Goal: Transaction & Acquisition: Obtain resource

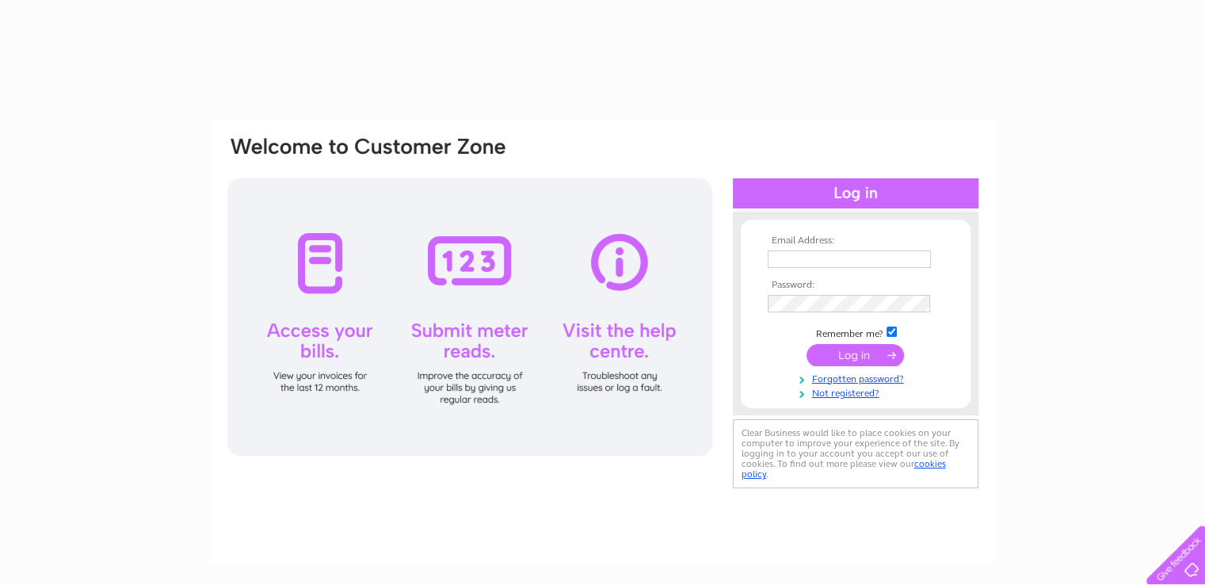
type input "moonlightevents@mail.com"
click at [859, 356] on input "submit" at bounding box center [854, 355] width 97 height 22
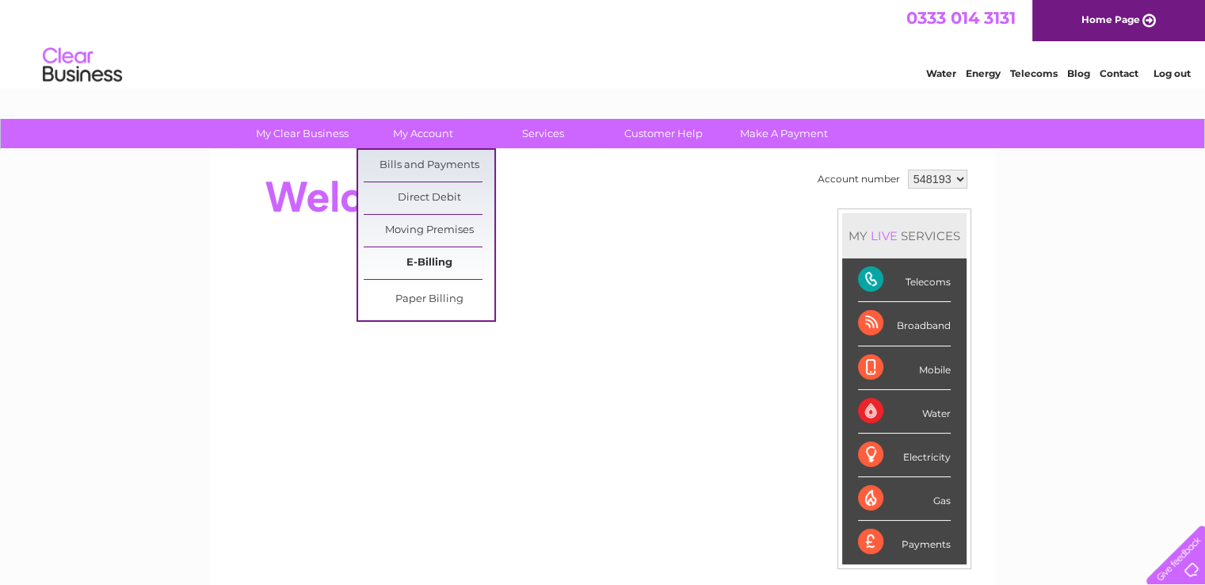
click at [453, 262] on link "E-Billing" at bounding box center [429, 263] width 131 height 32
click at [443, 162] on link "Bills and Payments" at bounding box center [429, 166] width 131 height 32
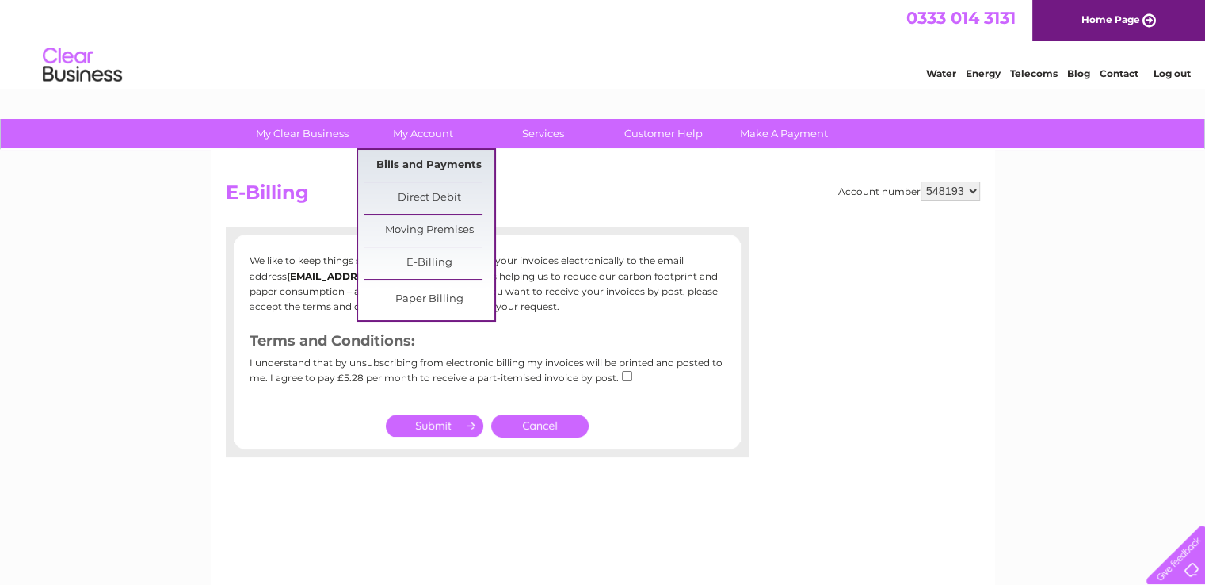
click at [432, 153] on link "Bills and Payments" at bounding box center [429, 166] width 131 height 32
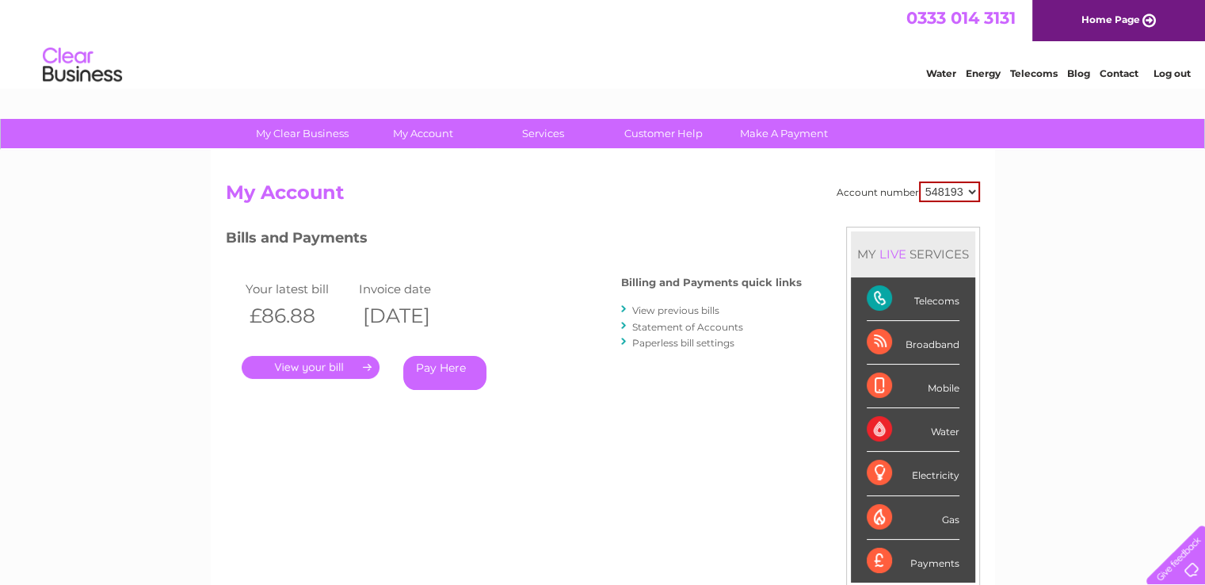
click at [336, 375] on link "." at bounding box center [311, 367] width 138 height 23
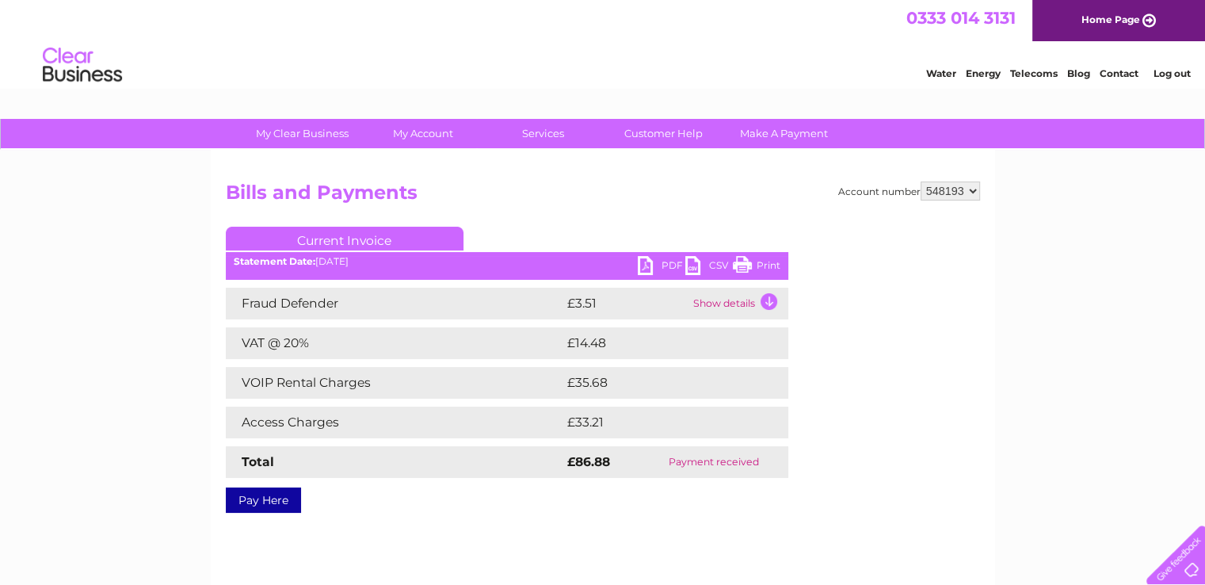
click at [748, 295] on td "Show details" at bounding box center [738, 304] width 99 height 32
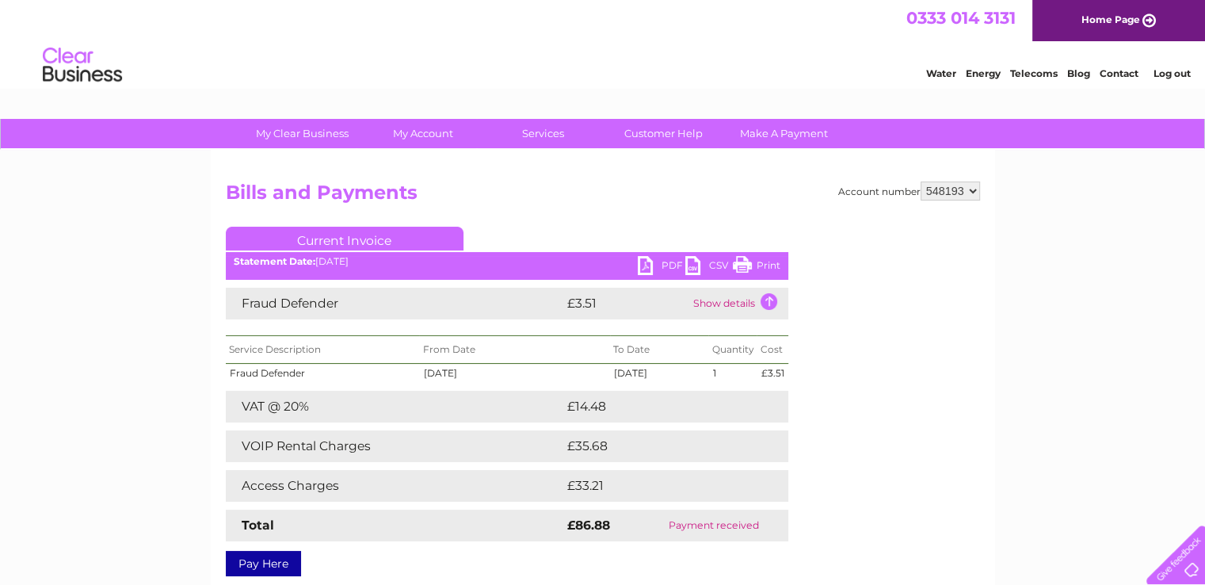
click at [748, 295] on td "Show details" at bounding box center [738, 304] width 99 height 32
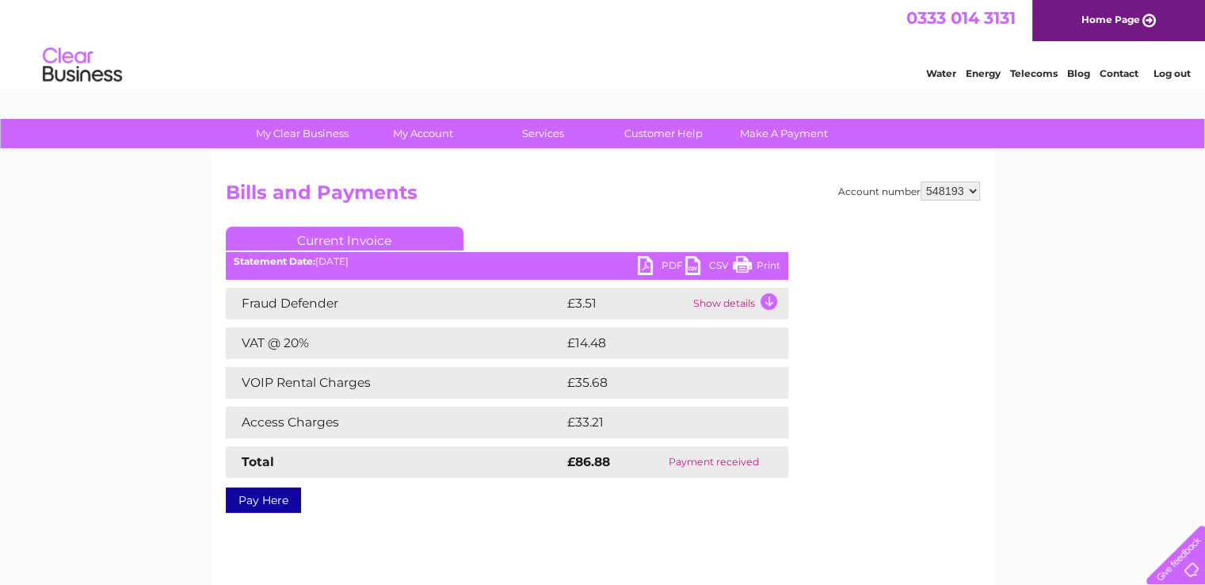
click at [676, 184] on h2 "Bills and Payments" at bounding box center [603, 196] width 754 height 30
click at [350, 238] on link "Current Invoice" at bounding box center [345, 239] width 238 height 24
click at [975, 190] on select "548193" at bounding box center [949, 190] width 59 height 19
click at [656, 270] on link "PDF" at bounding box center [662, 267] width 48 height 23
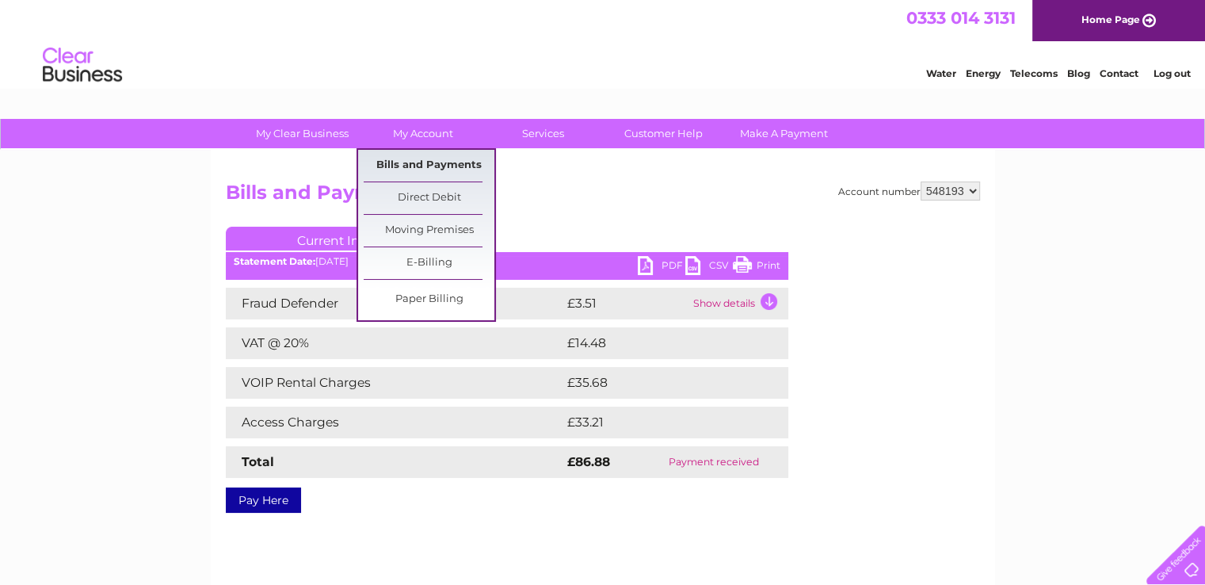
click at [430, 162] on link "Bills and Payments" at bounding box center [429, 166] width 131 height 32
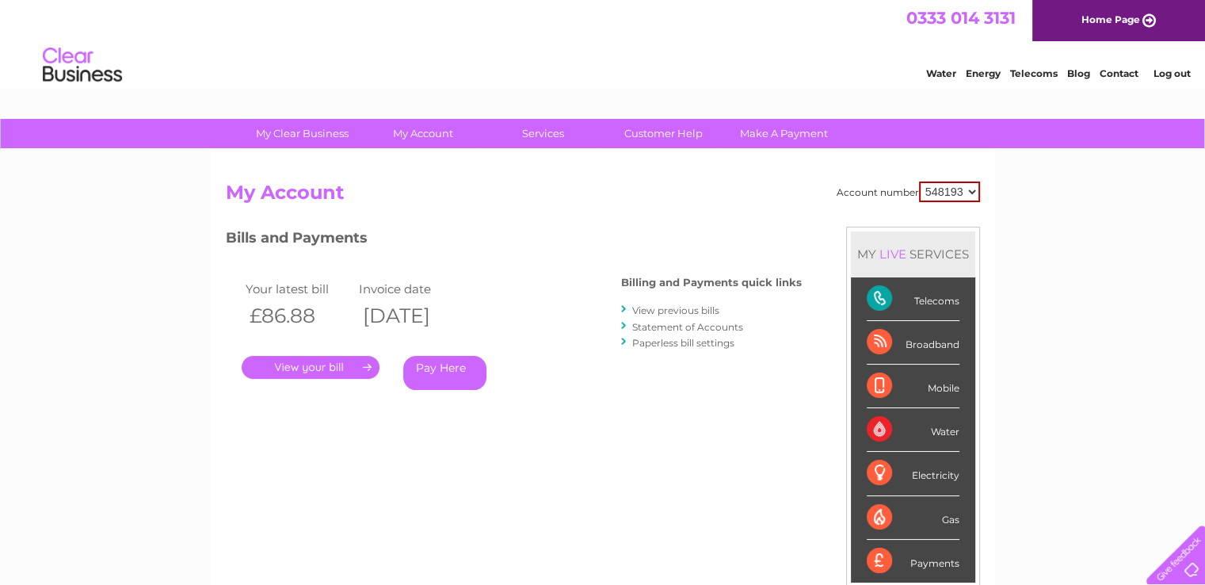
scroll to position [79, 0]
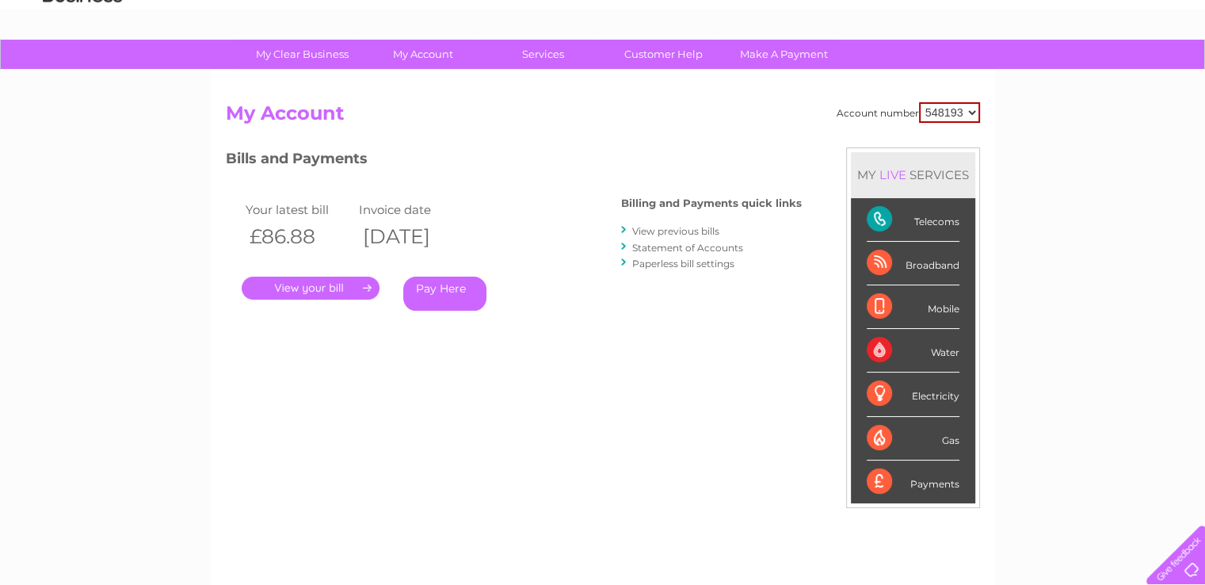
click at [691, 232] on link "View previous bills" at bounding box center [675, 231] width 87 height 12
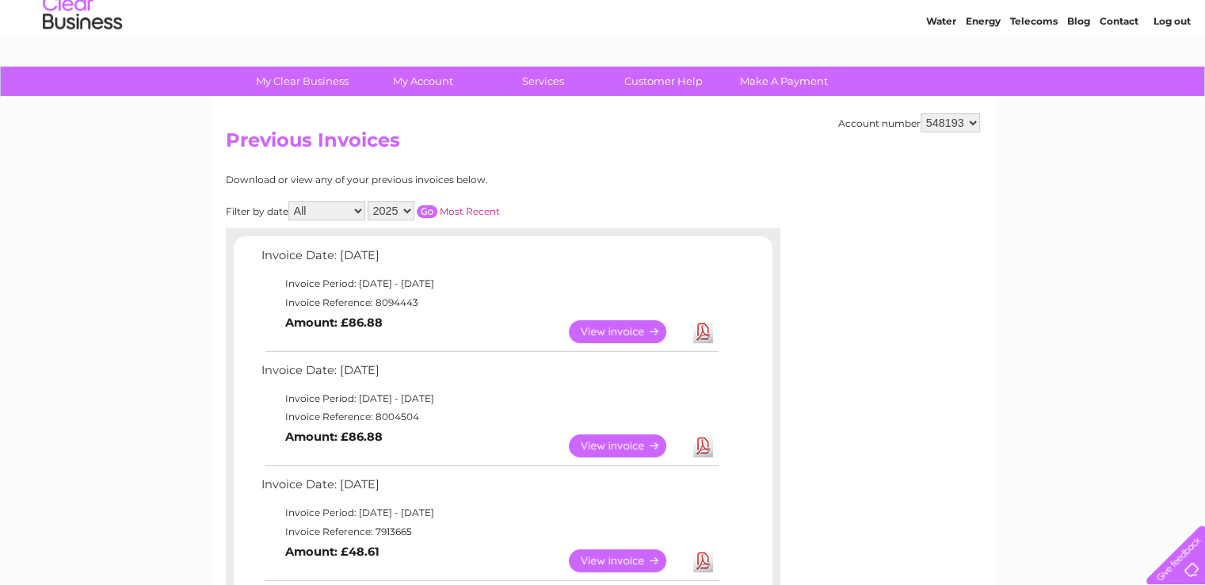
scroll to position [79, 0]
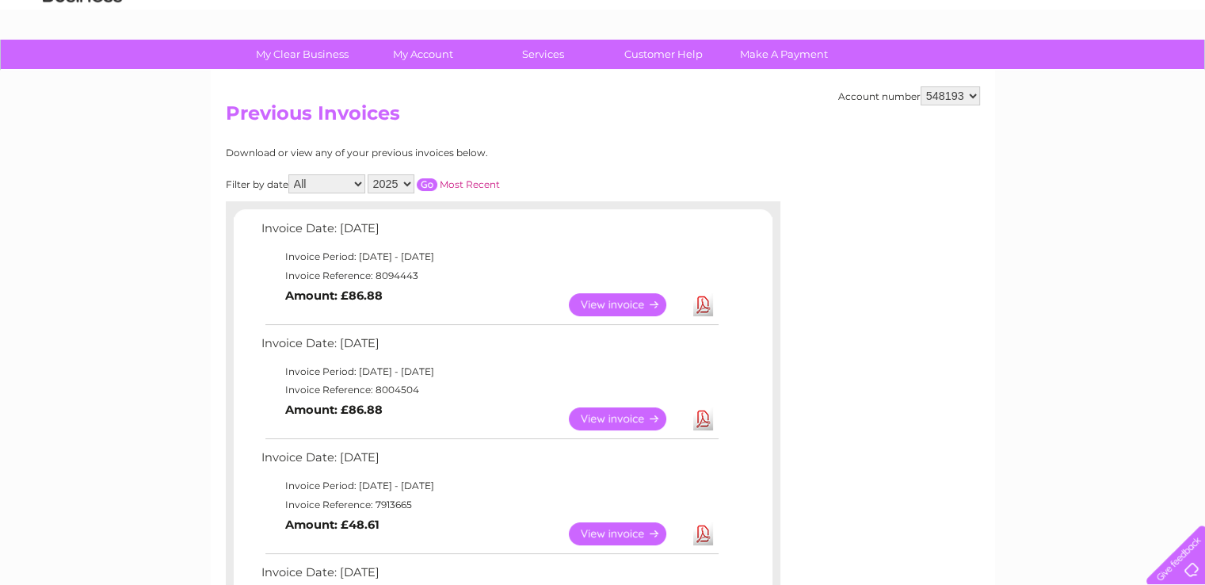
click at [702, 419] on link "Download" at bounding box center [703, 418] width 20 height 23
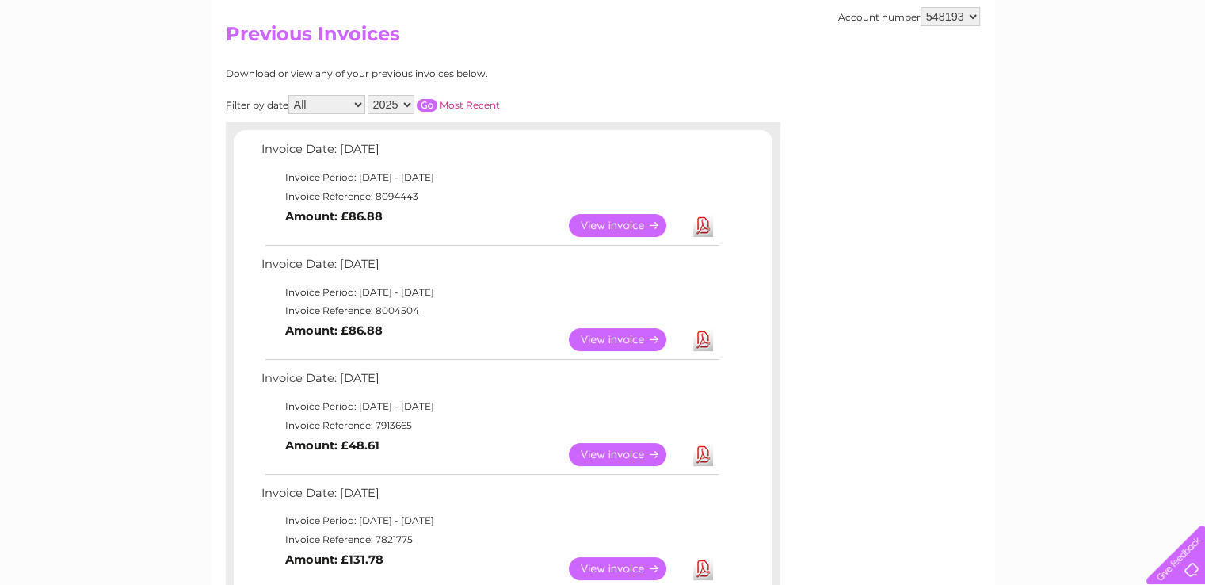
click at [707, 459] on link "Download" at bounding box center [703, 454] width 20 height 23
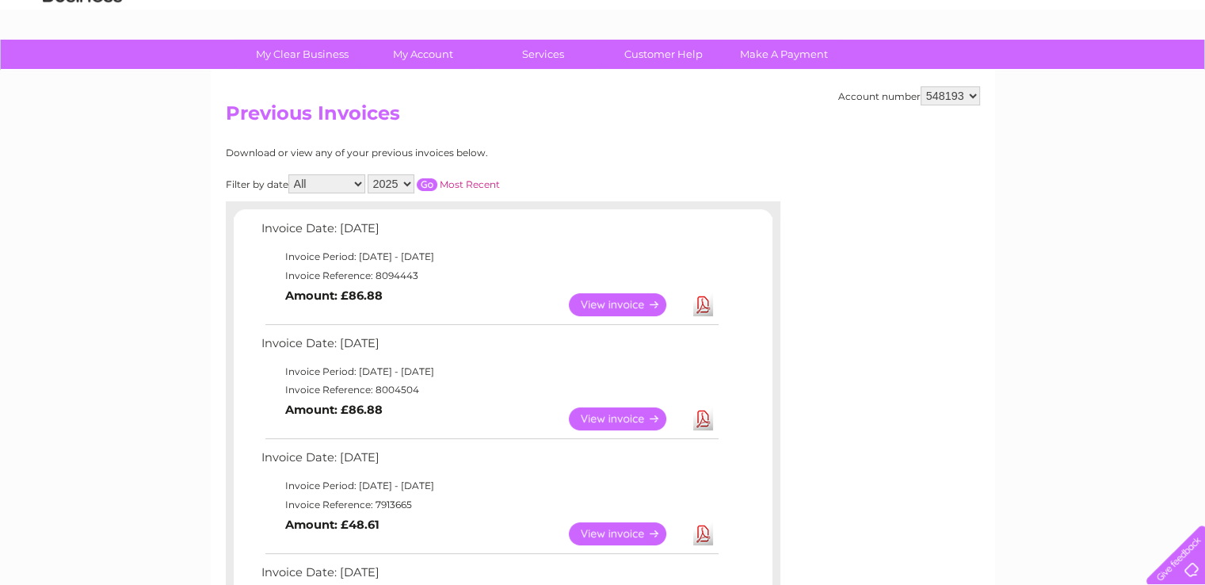
scroll to position [0, 0]
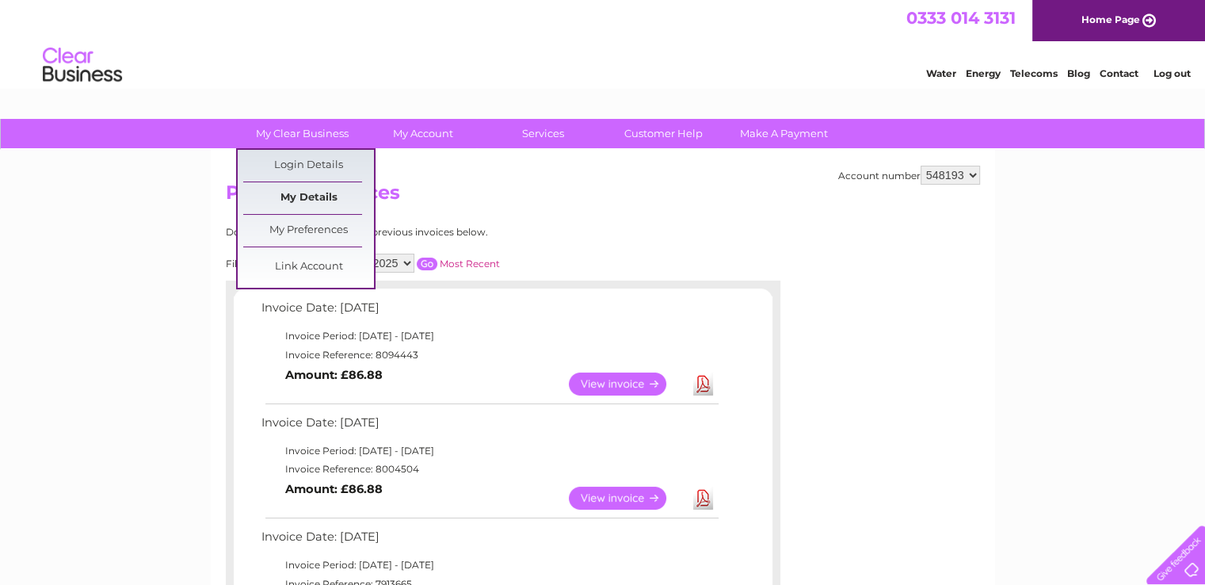
click at [333, 196] on link "My Details" at bounding box center [308, 198] width 131 height 32
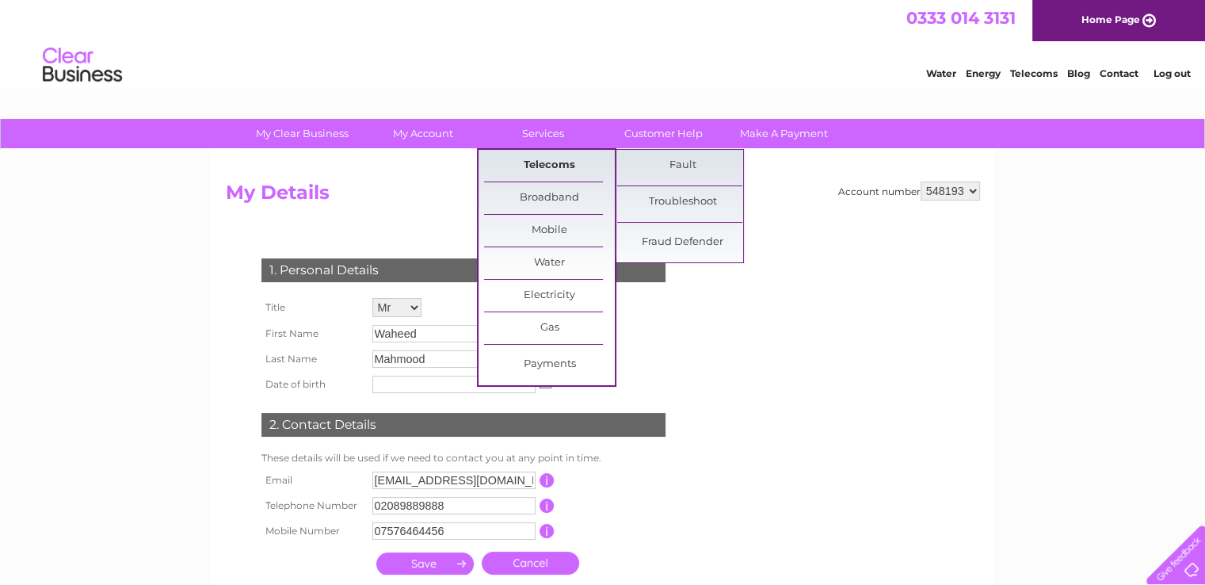
click at [553, 162] on link "Telecoms" at bounding box center [549, 166] width 131 height 32
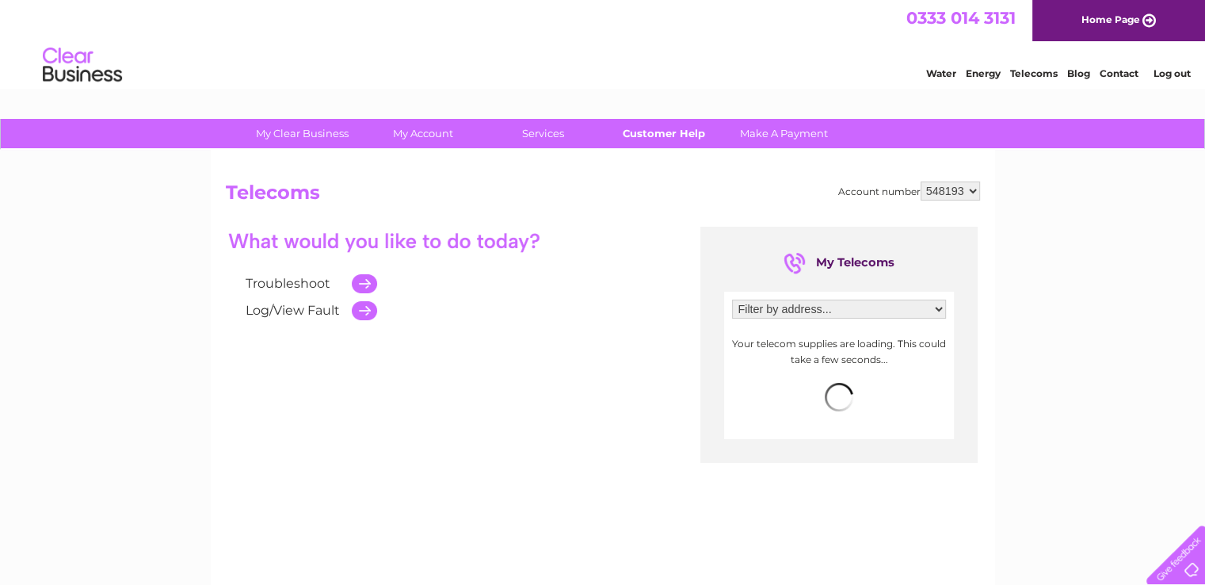
click at [678, 137] on link "Customer Help" at bounding box center [663, 133] width 131 height 29
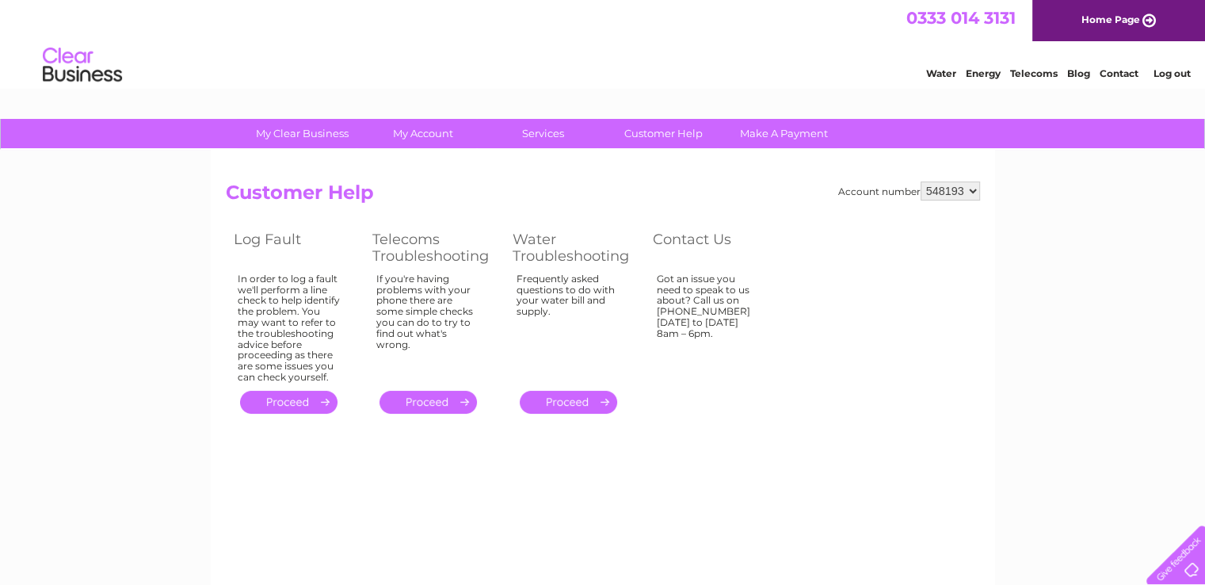
click at [1114, 75] on link "Contact" at bounding box center [1118, 73] width 39 height 12
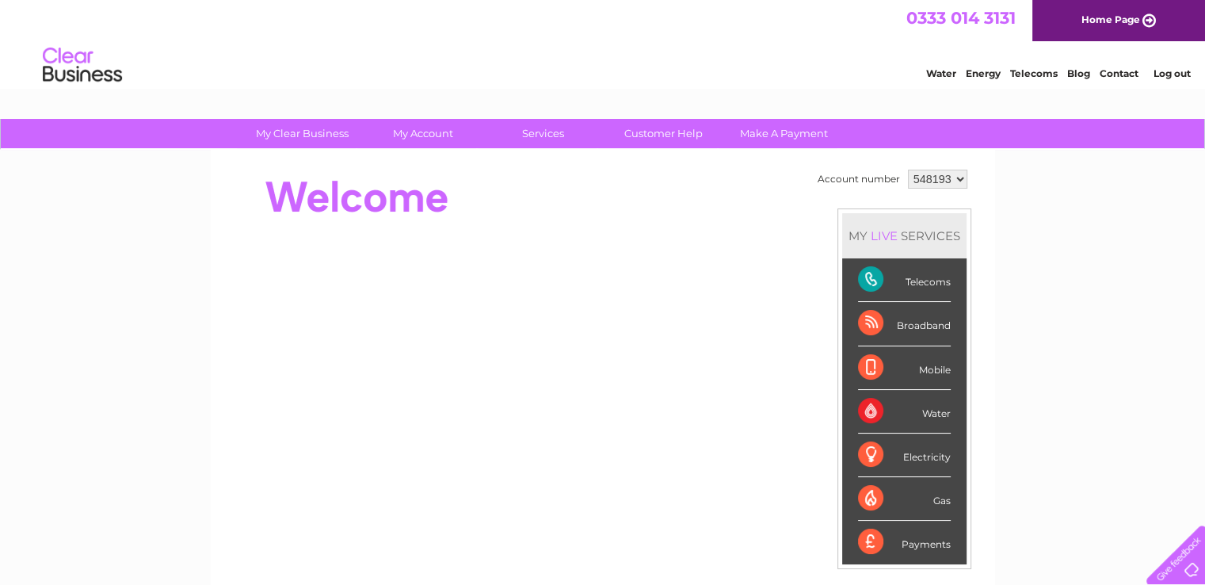
click at [1160, 73] on link "Log out" at bounding box center [1170, 73] width 37 height 12
